Goal: Task Accomplishment & Management: Complete application form

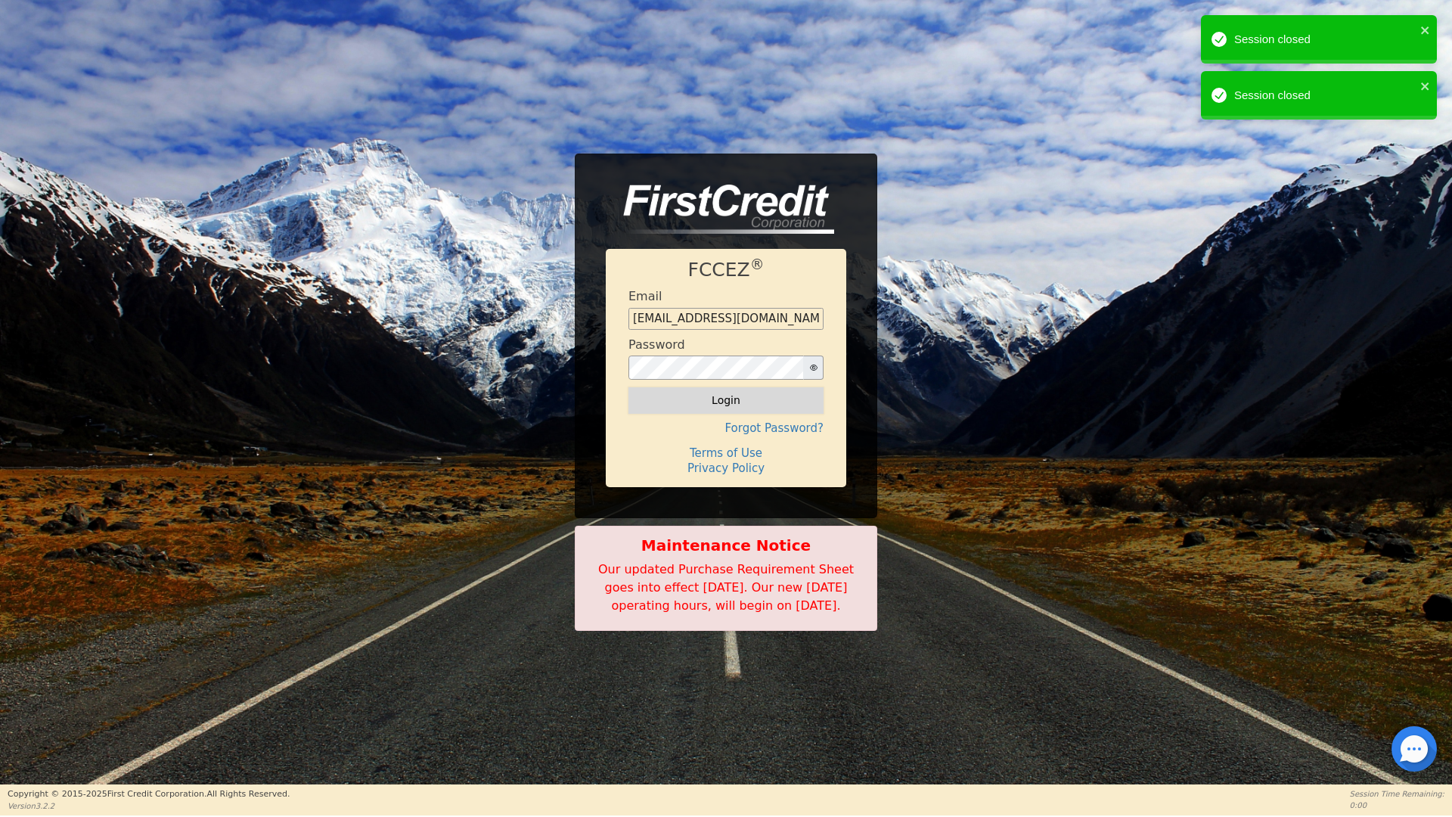
click at [727, 390] on button "Login" at bounding box center [725, 400] width 195 height 26
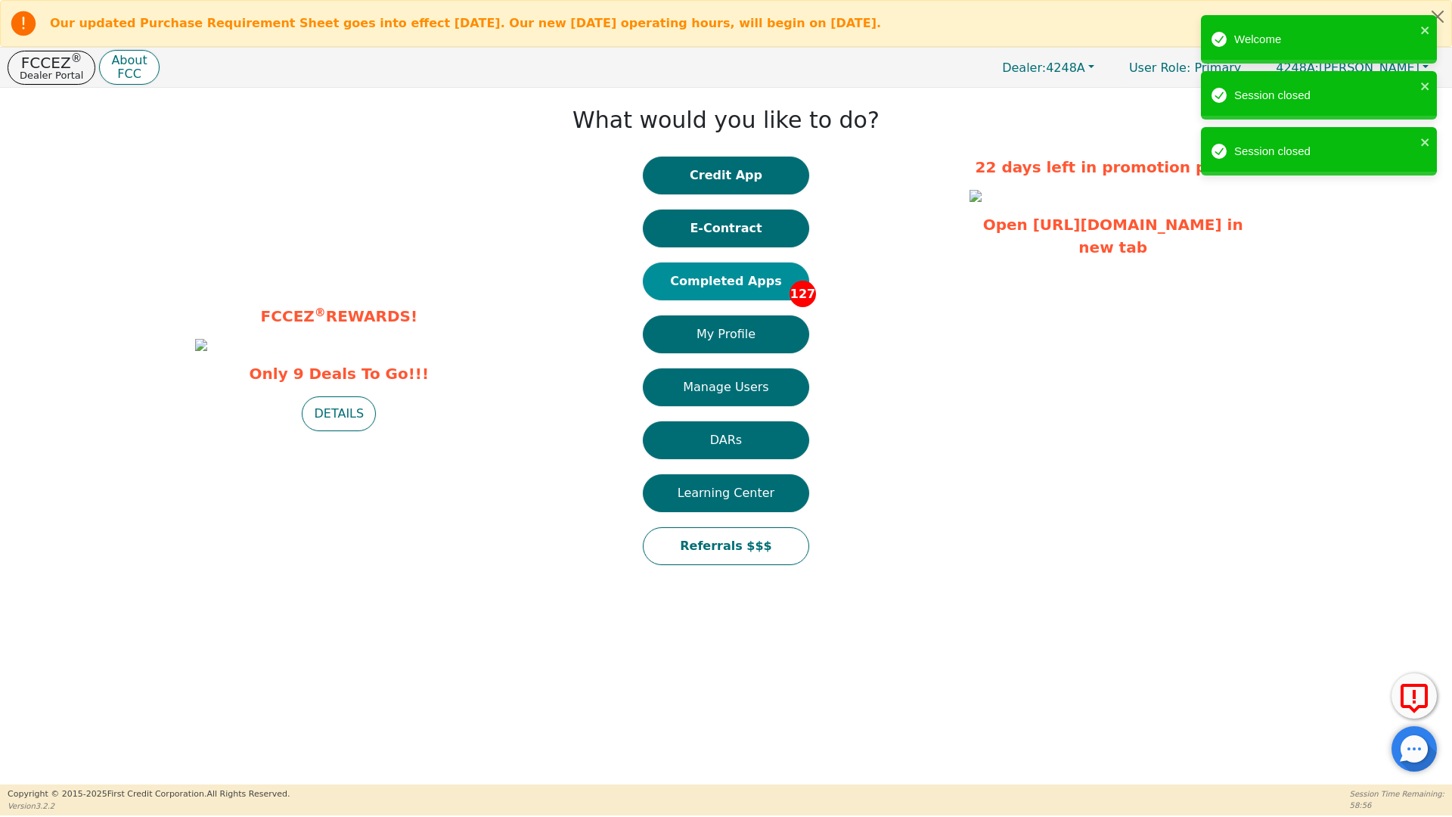
click at [751, 284] on button "Completed Apps 127" at bounding box center [726, 281] width 166 height 38
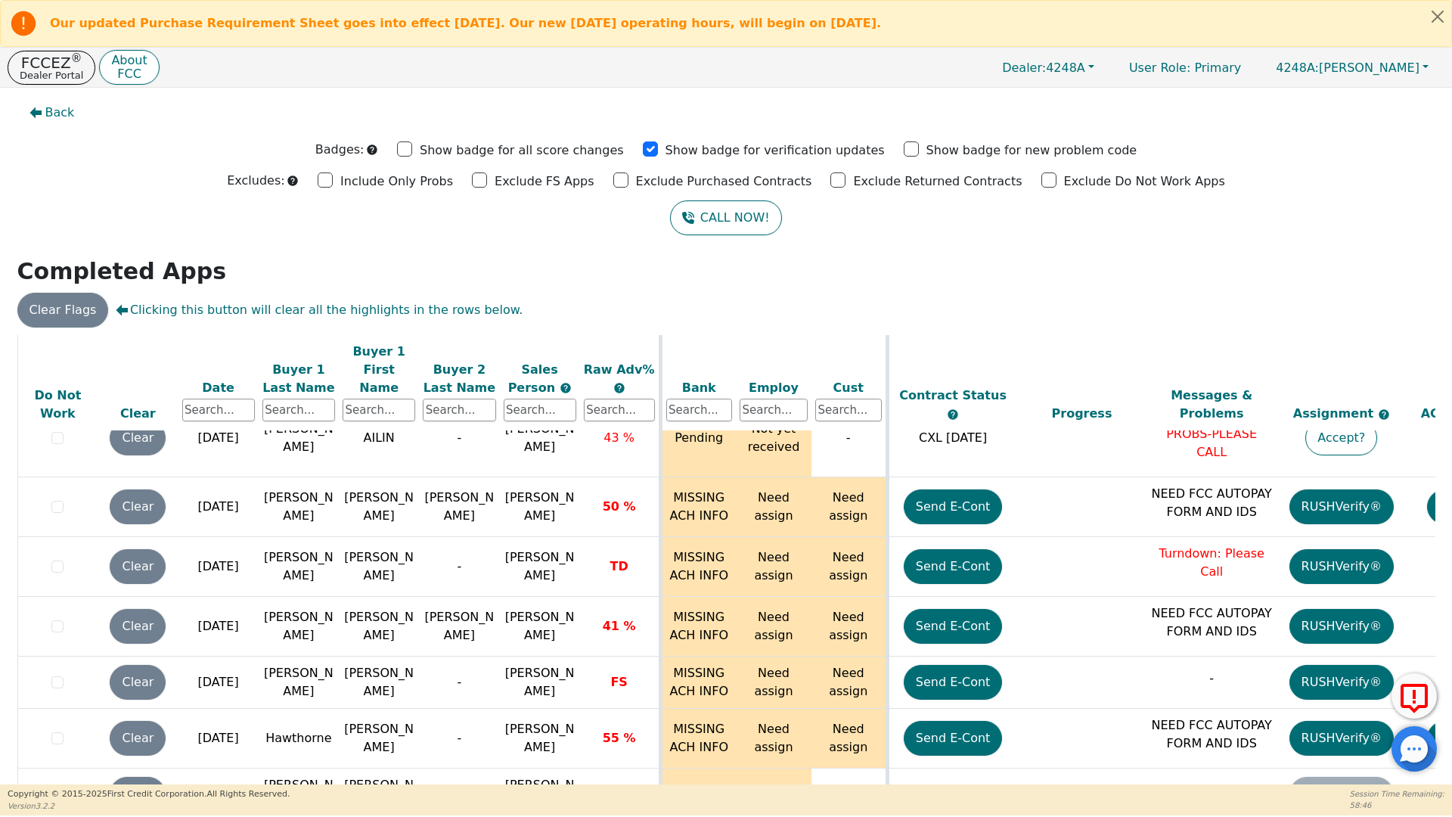
scroll to position [7210, 0]
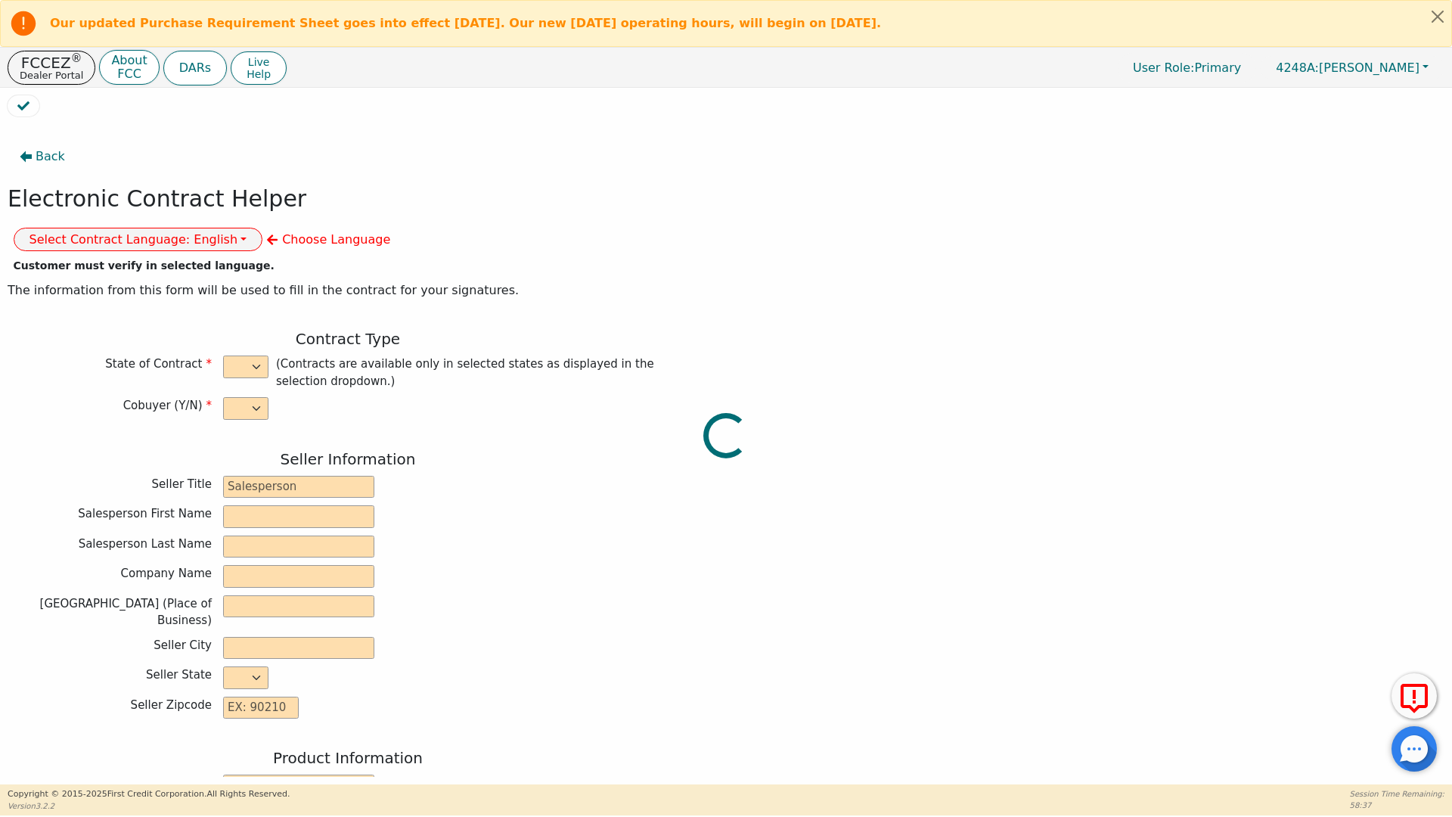
select select "n"
type input "owner"
type input "[PERSON_NAME]"
type input "[GEOGRAPHIC_DATA]"
type input "AQUA REMACH LLC"
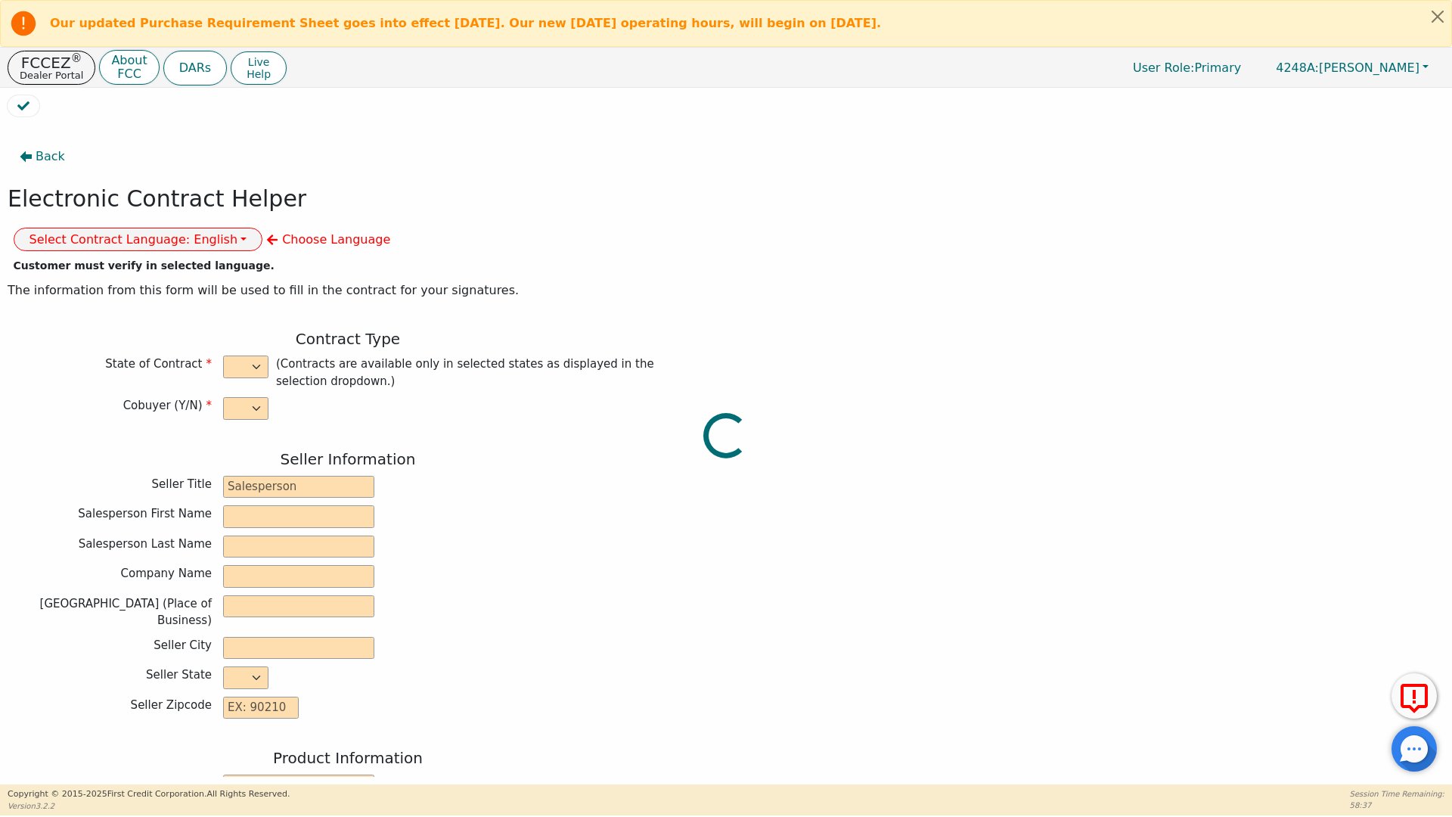
type input "[STREET_ADDRESS]"
type input "[GEOGRAPHIC_DATA]"
select select "[GEOGRAPHIC_DATA]"
type input "77070"
type input "[PERSON_NAME]"
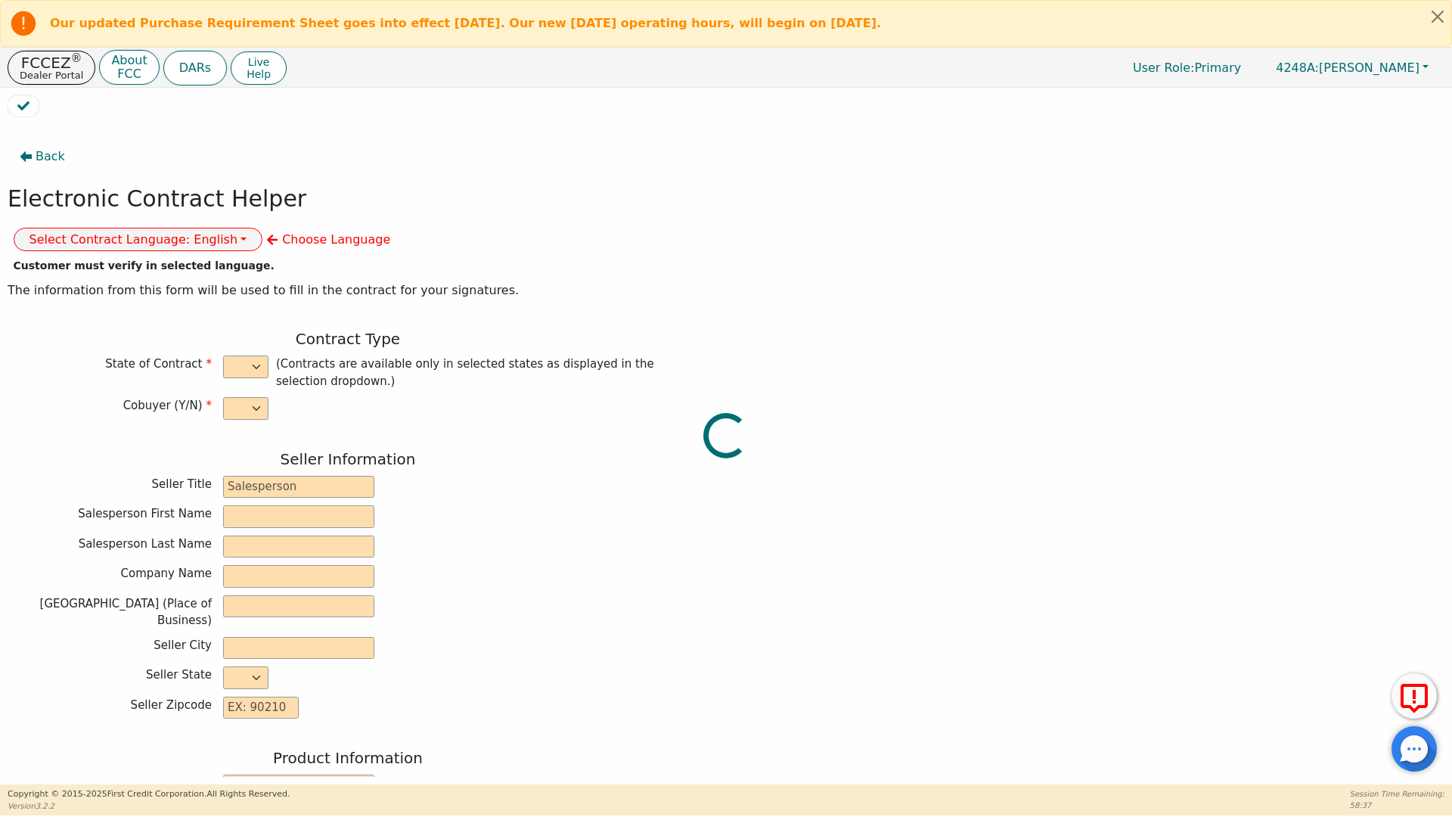
type input "[PERSON_NAME]"
type input "[EMAIL_ADDRESS][DOMAIN_NAME]"
type input "[STREET_ADDRESS]"
type input "[GEOGRAPHIC_DATA]"
select select "[GEOGRAPHIC_DATA]"
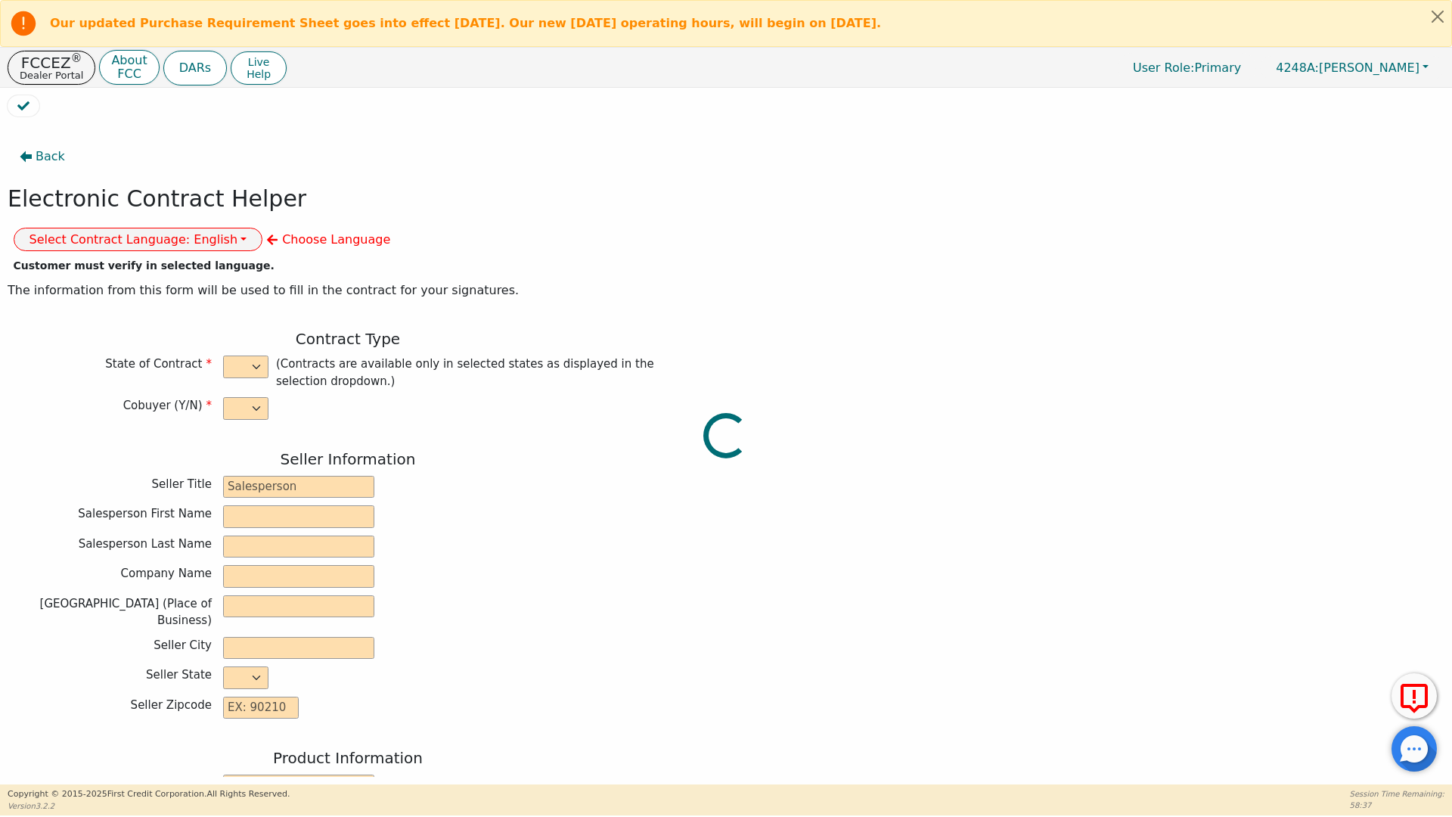
type input "77327"
type input "[DATE]"
type input "17.99"
type input "[DATE]"
type input "60"
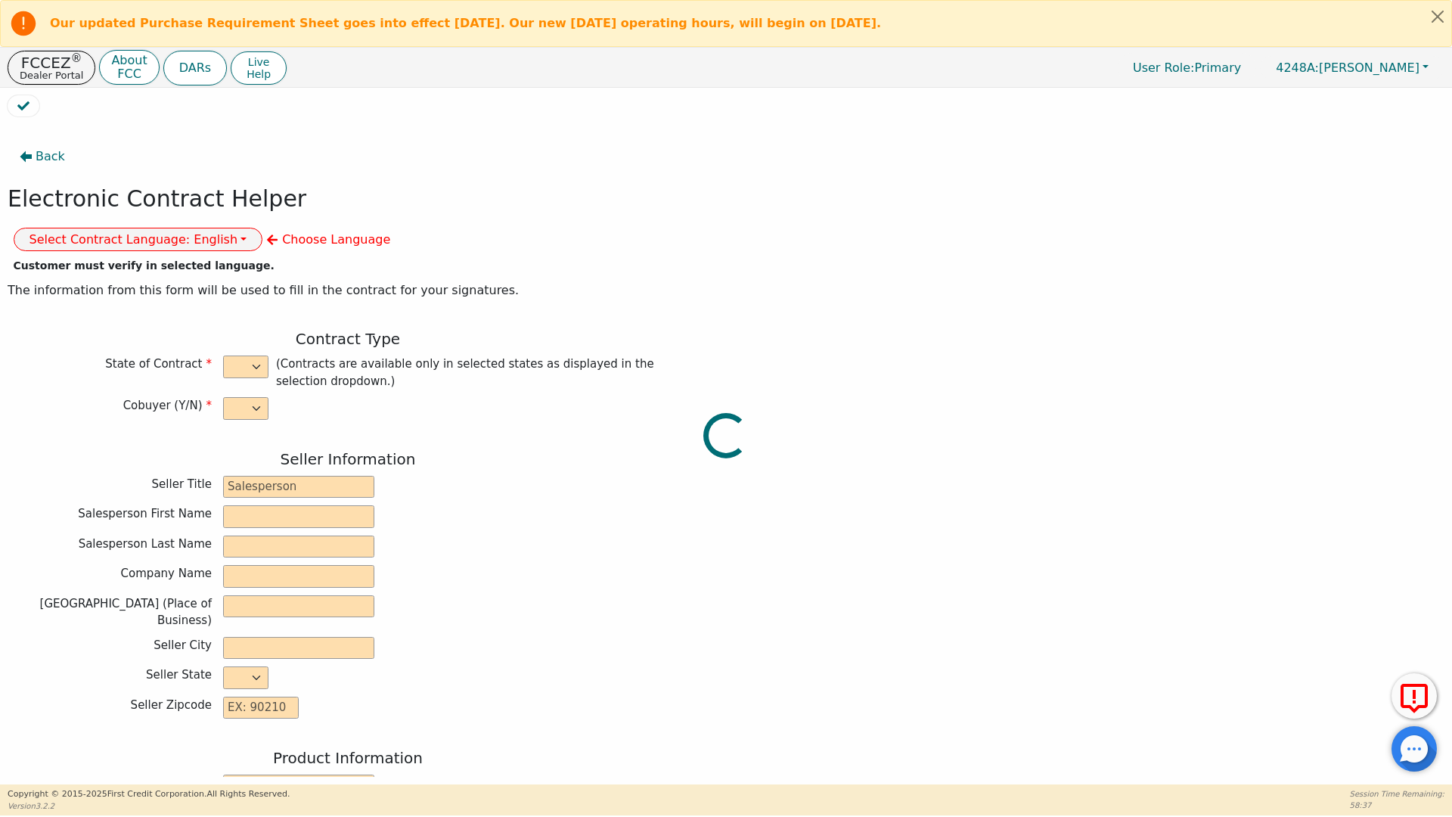
type input "0"
type input "7599.00"
type input "0.00"
type input "7599.00"
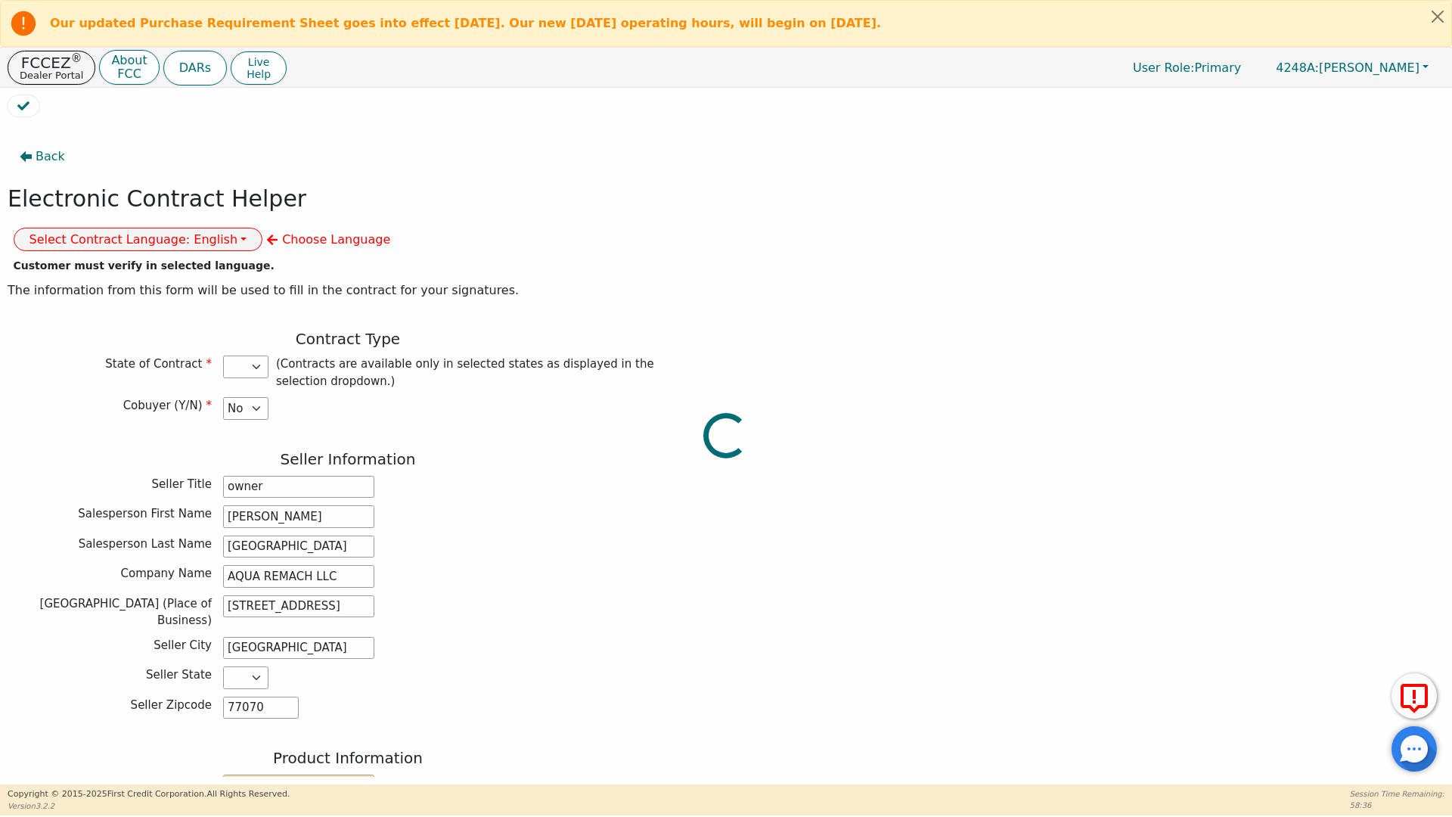
select select "[GEOGRAPHIC_DATA]"
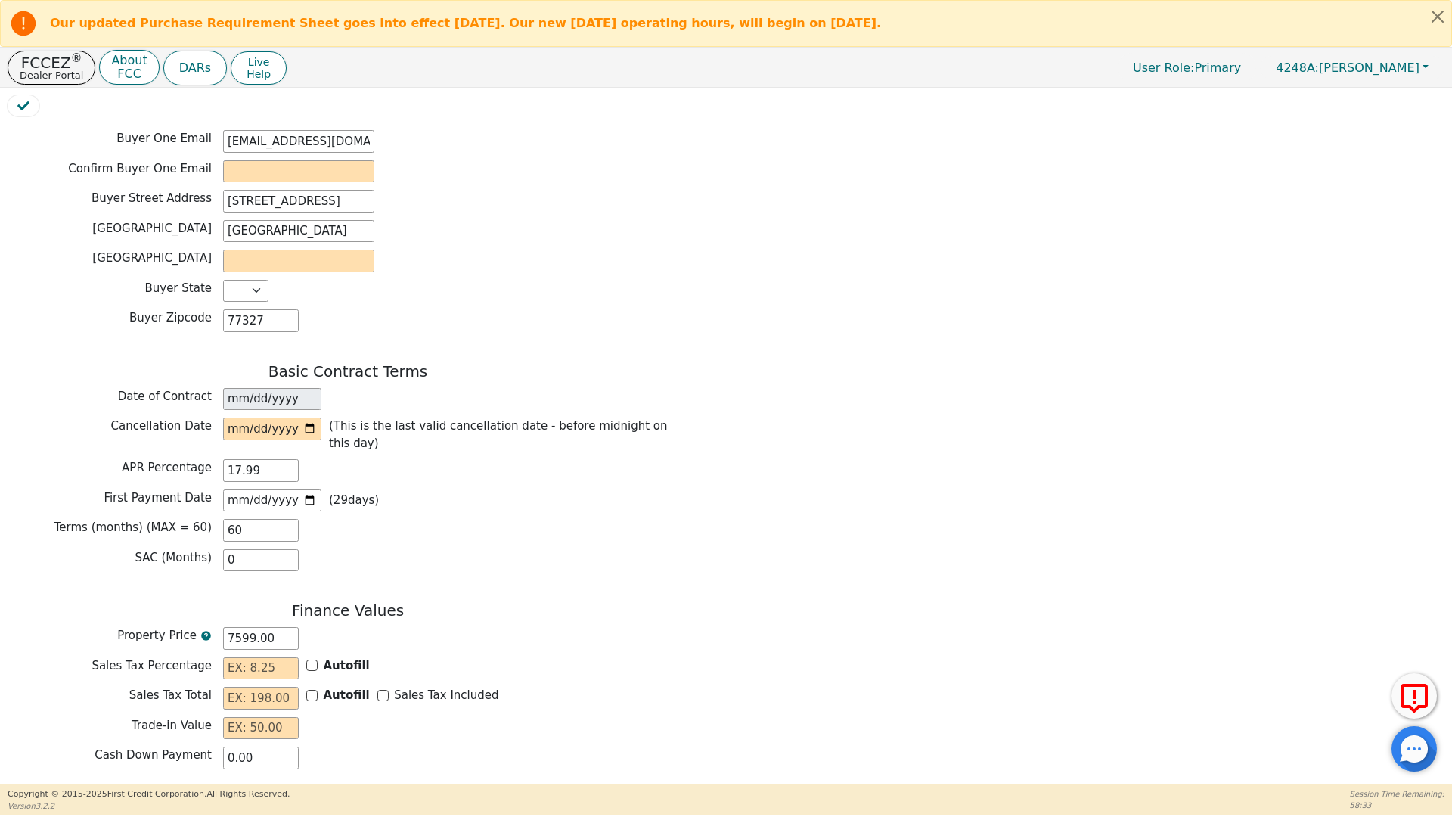
scroll to position [972, 0]
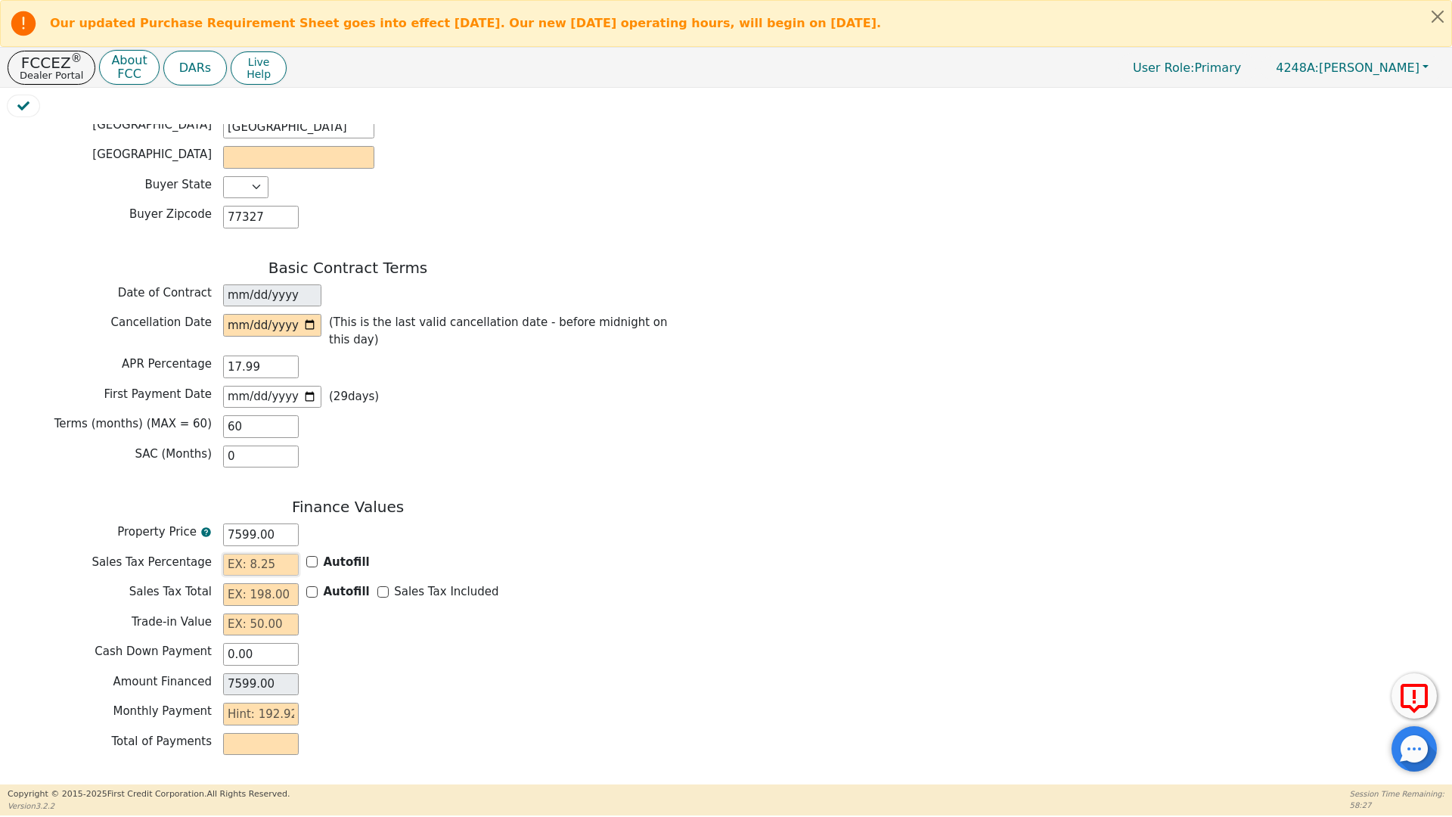
click at [247, 554] on input "text" at bounding box center [261, 565] width 76 height 23
type input "0.00"
click at [230, 583] on input "text" at bounding box center [261, 594] width 76 height 23
type input "0.00"
click at [234, 613] on input "text" at bounding box center [261, 624] width 76 height 23
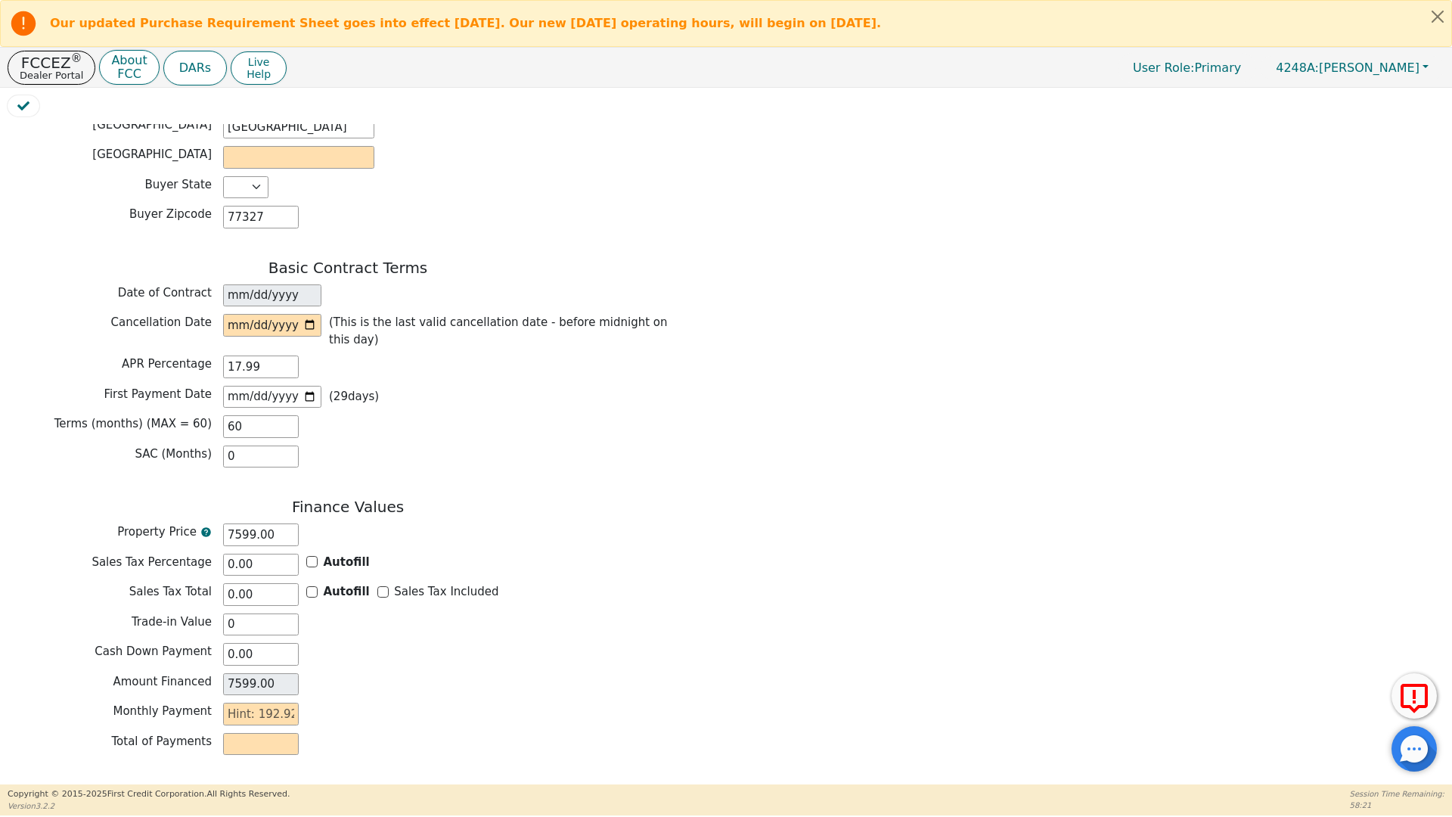
type input "0.00"
drag, startPoint x: 524, startPoint y: 673, endPoint x: 505, endPoint y: 630, distance: 47.1
click at [525, 703] on div "Monthly Payment" at bounding box center [348, 716] width 681 height 26
drag, startPoint x: 271, startPoint y: 479, endPoint x: 215, endPoint y: 479, distance: 56.0
click at [215, 523] on div "Property Price 7599.00" at bounding box center [348, 534] width 681 height 23
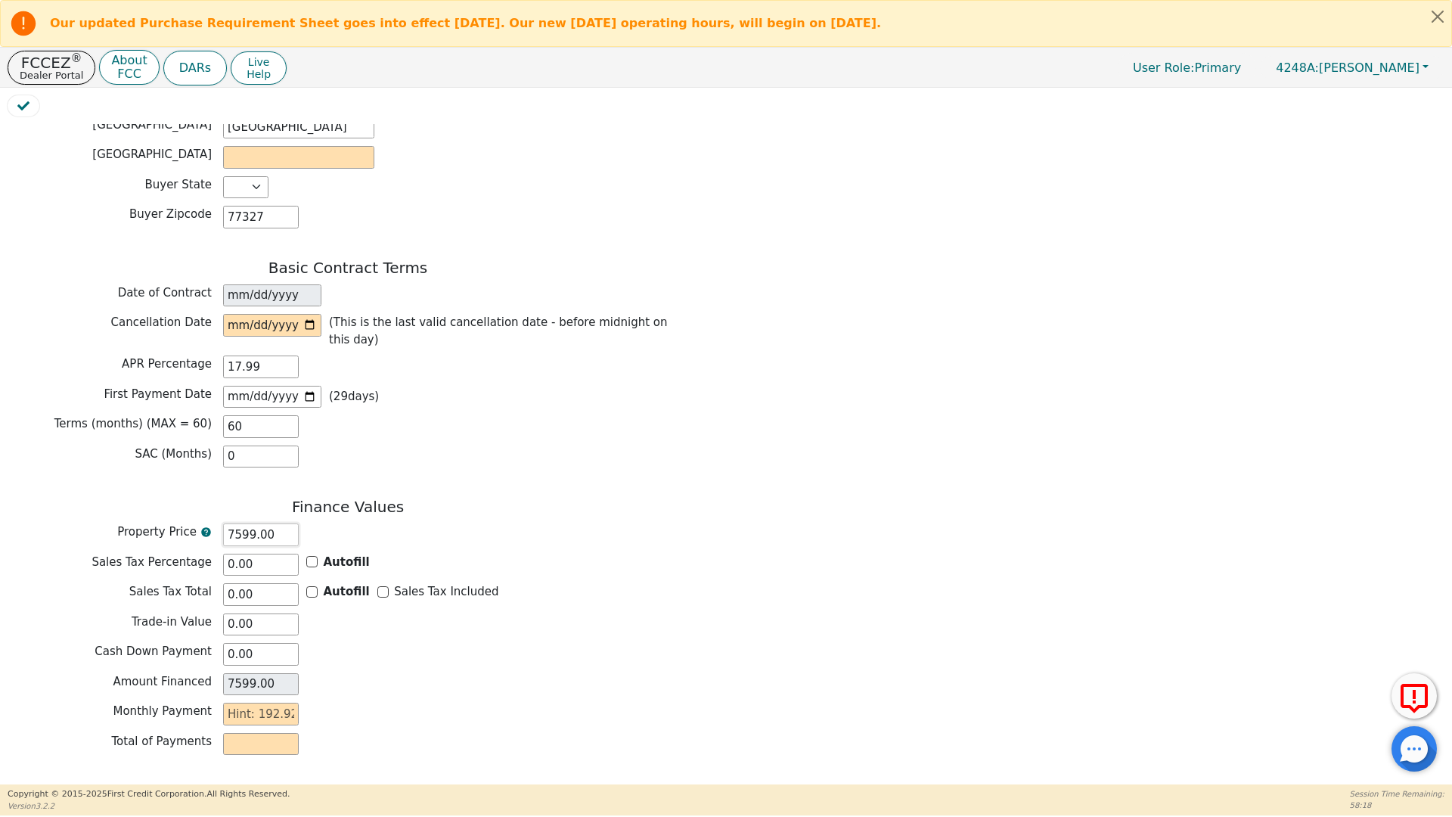
type input "0.00"
type input "8"
type input "8.00"
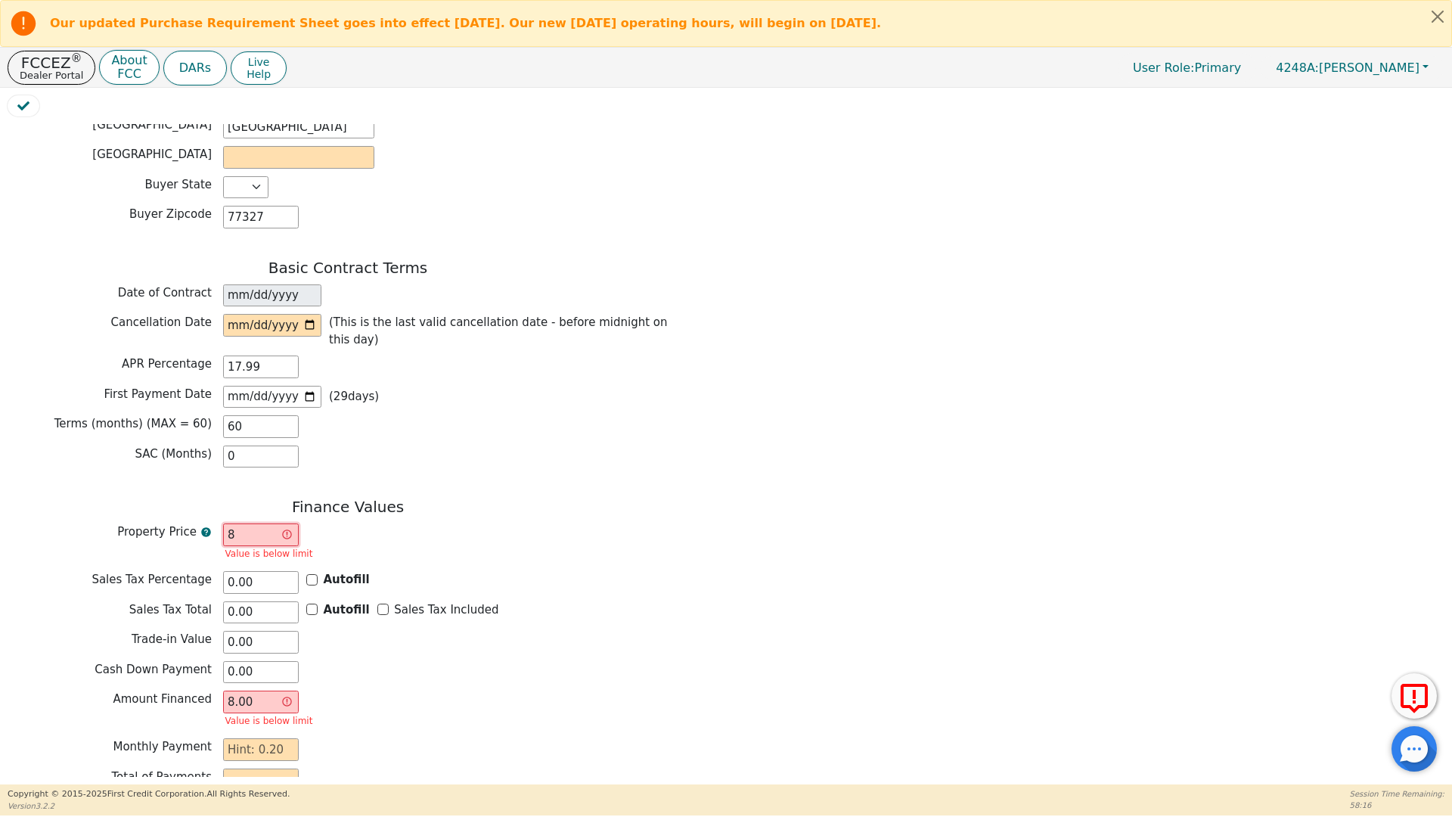
type input "87"
type input "87.00"
type input "870"
type input "870.00"
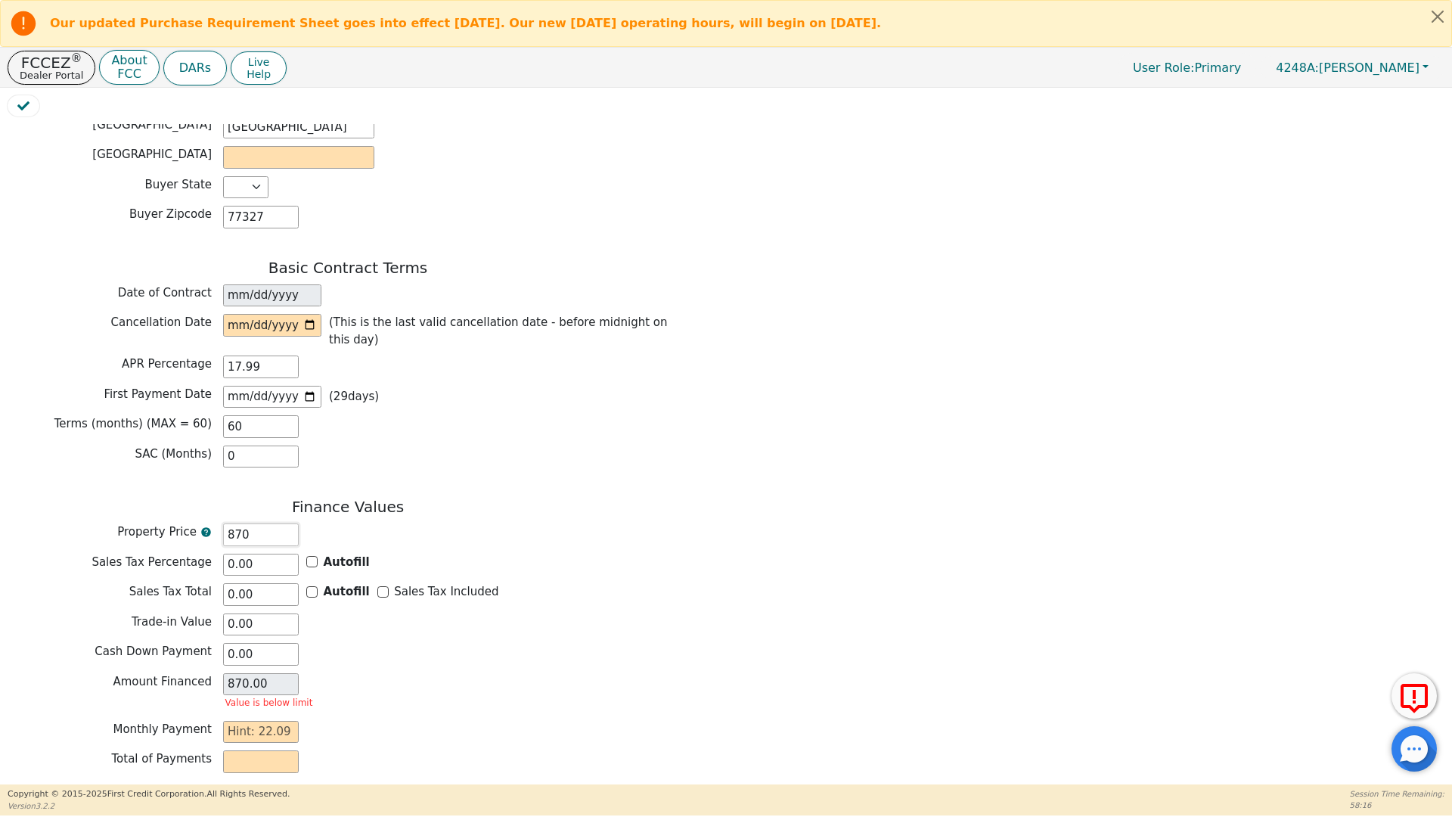
type input "8700"
type input "8700.00"
click at [659, 703] on div "Monthly Payment" at bounding box center [348, 714] width 681 height 23
drag, startPoint x: 263, startPoint y: 375, endPoint x: 221, endPoint y: 377, distance: 42.4
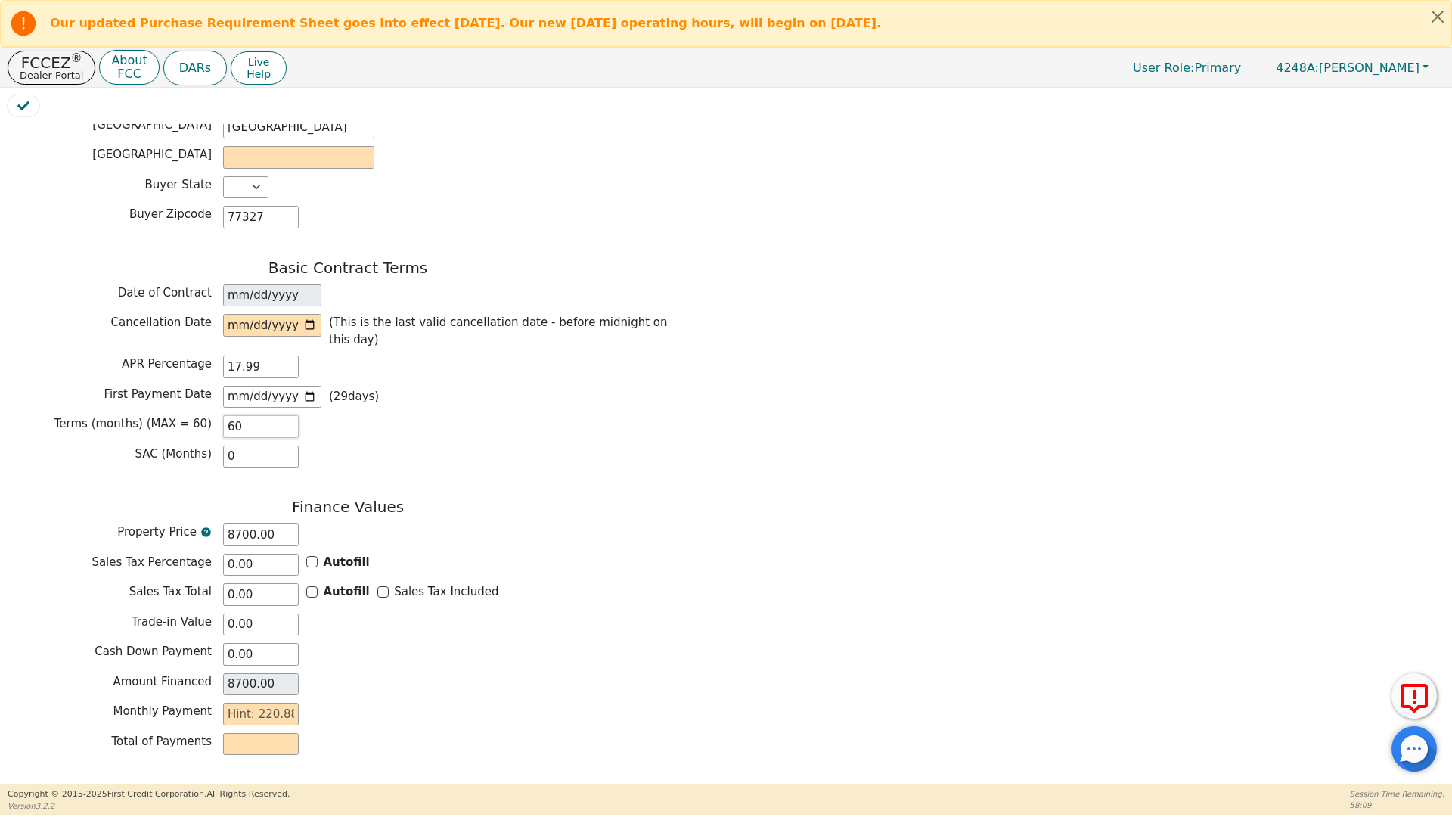
click at [221, 415] on div "Terms (months) (MAX = 60) 60" at bounding box center [348, 426] width 681 height 23
type input "0.00"
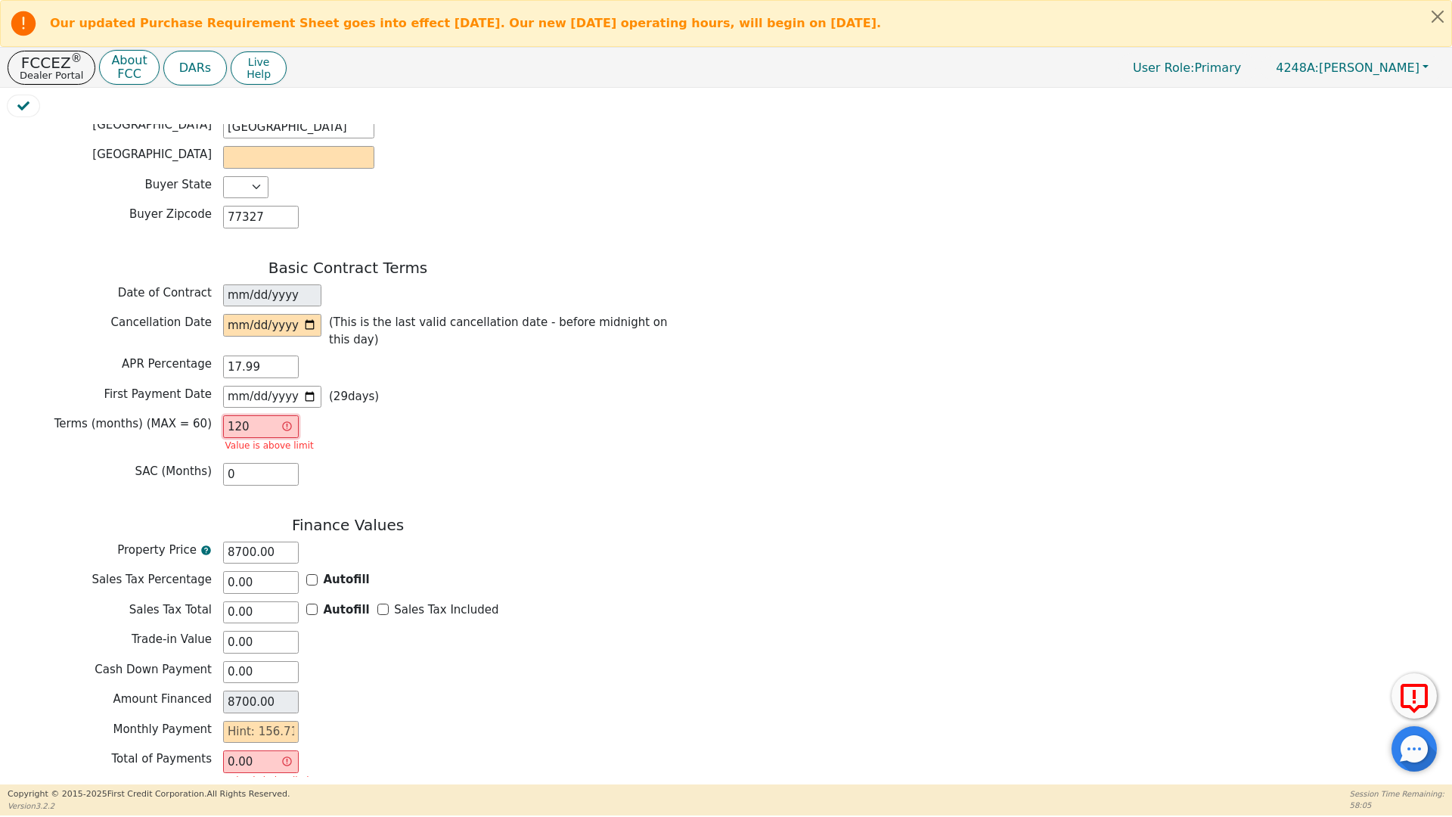
type input "120"
drag, startPoint x: 268, startPoint y: 316, endPoint x: 209, endPoint y: 312, distance: 58.4
click at [209, 355] on div "APR Percentage 17.99" at bounding box center [348, 366] width 681 height 23
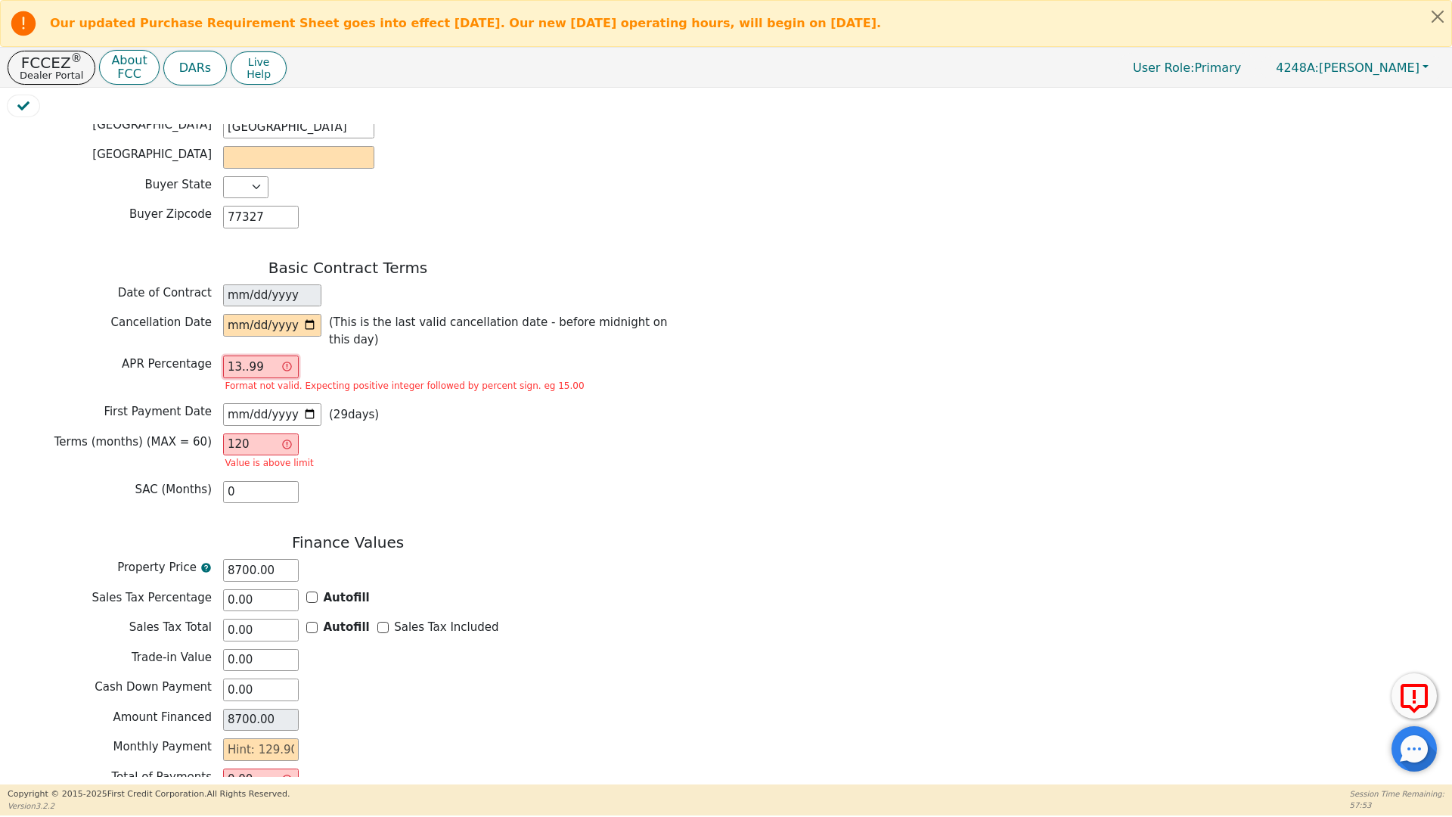
type input "13..99"
click at [495, 468] on div "Back Electronic Contract Helper Select Contract Language: English Customer must…" at bounding box center [348, 20] width 681 height 1706
click at [250, 738] on input "text" at bounding box center [261, 749] width 76 height 23
click at [532, 768] on div "Total of Payments 0.00 Value is below limit" at bounding box center [348, 788] width 681 height 40
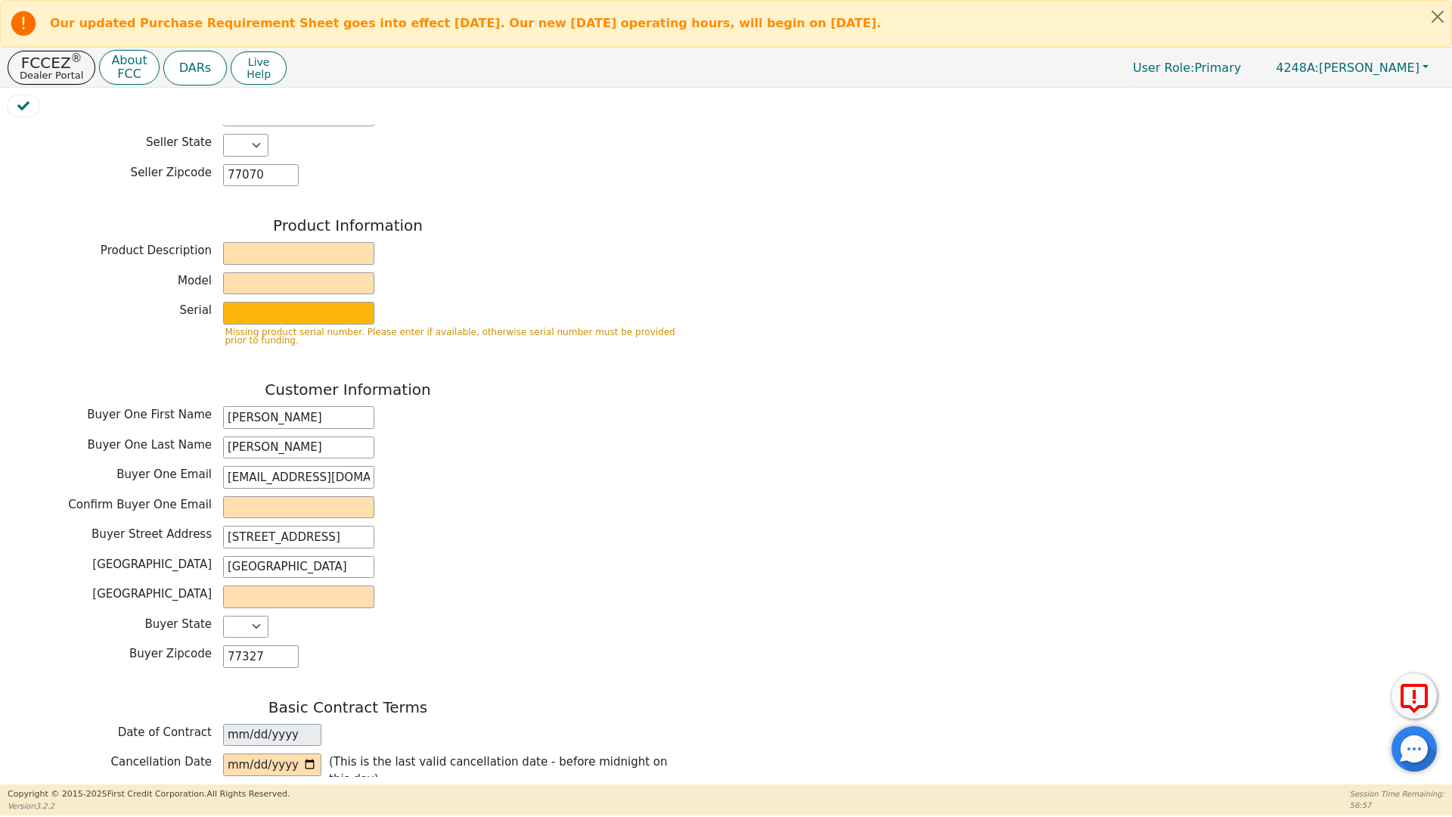
scroll to position [401, 0]
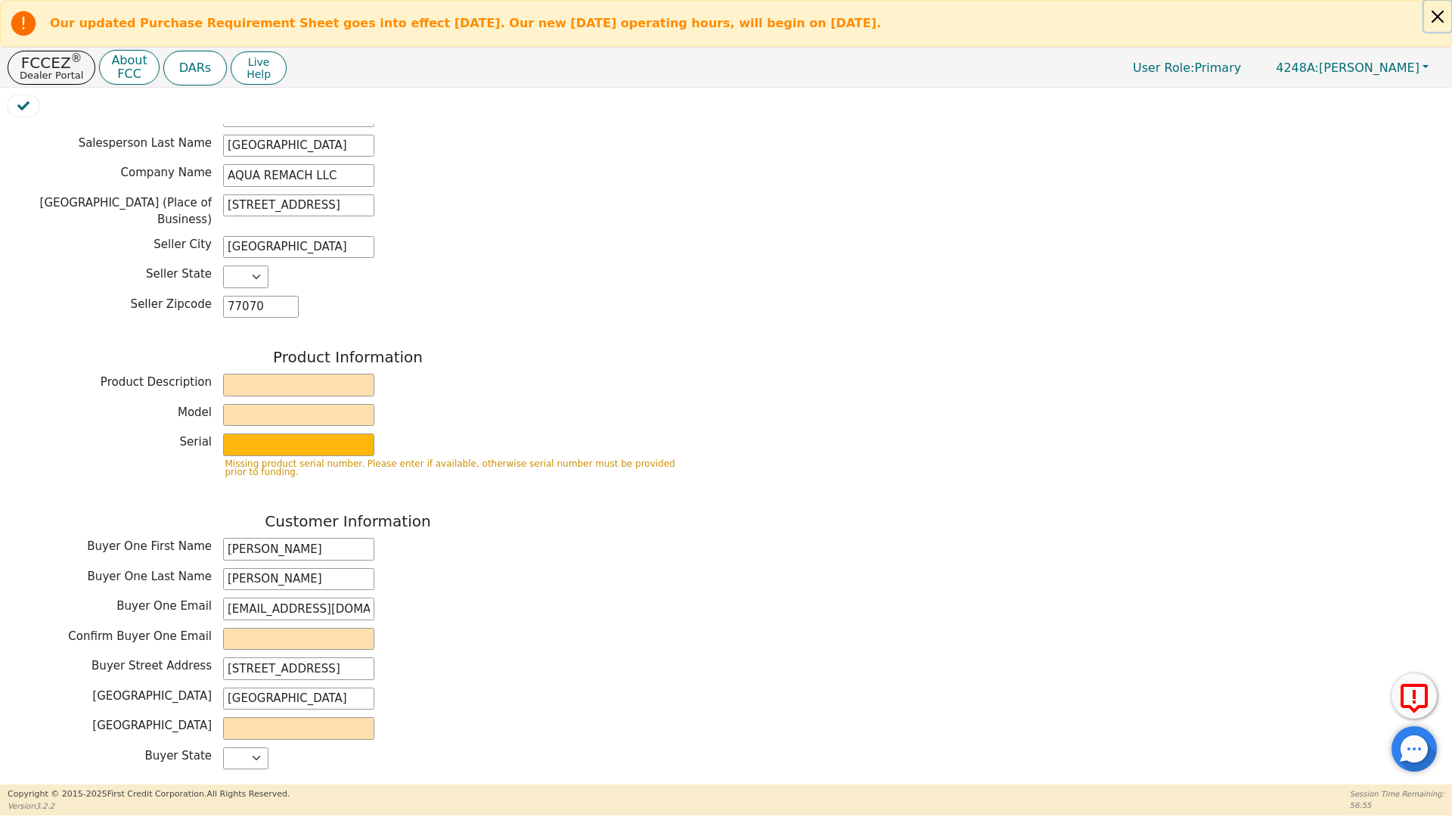
click at [1435, 13] on button "Close alert" at bounding box center [1437, 16] width 27 height 31
